Goal: Check status

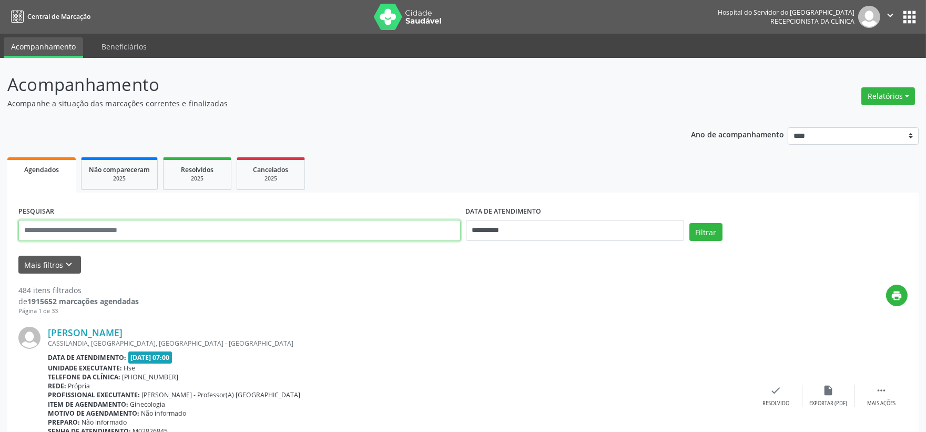
click at [310, 237] on input "text" at bounding box center [239, 230] width 442 height 21
type input "**********"
click at [690, 223] on button "Filtrar" at bounding box center [706, 232] width 33 height 18
click at [408, 25] on img at bounding box center [408, 17] width 68 height 26
